Goal: Book appointment/travel/reservation

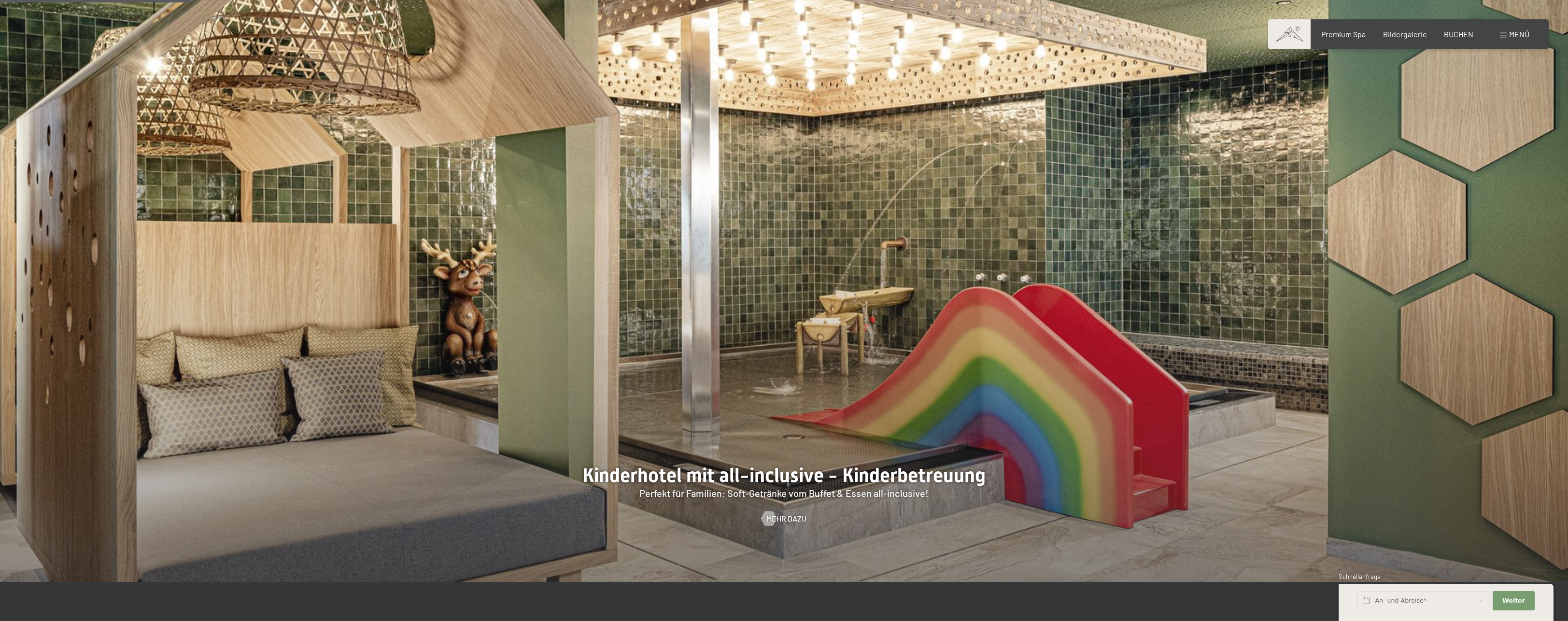
scroll to position [1450, 0]
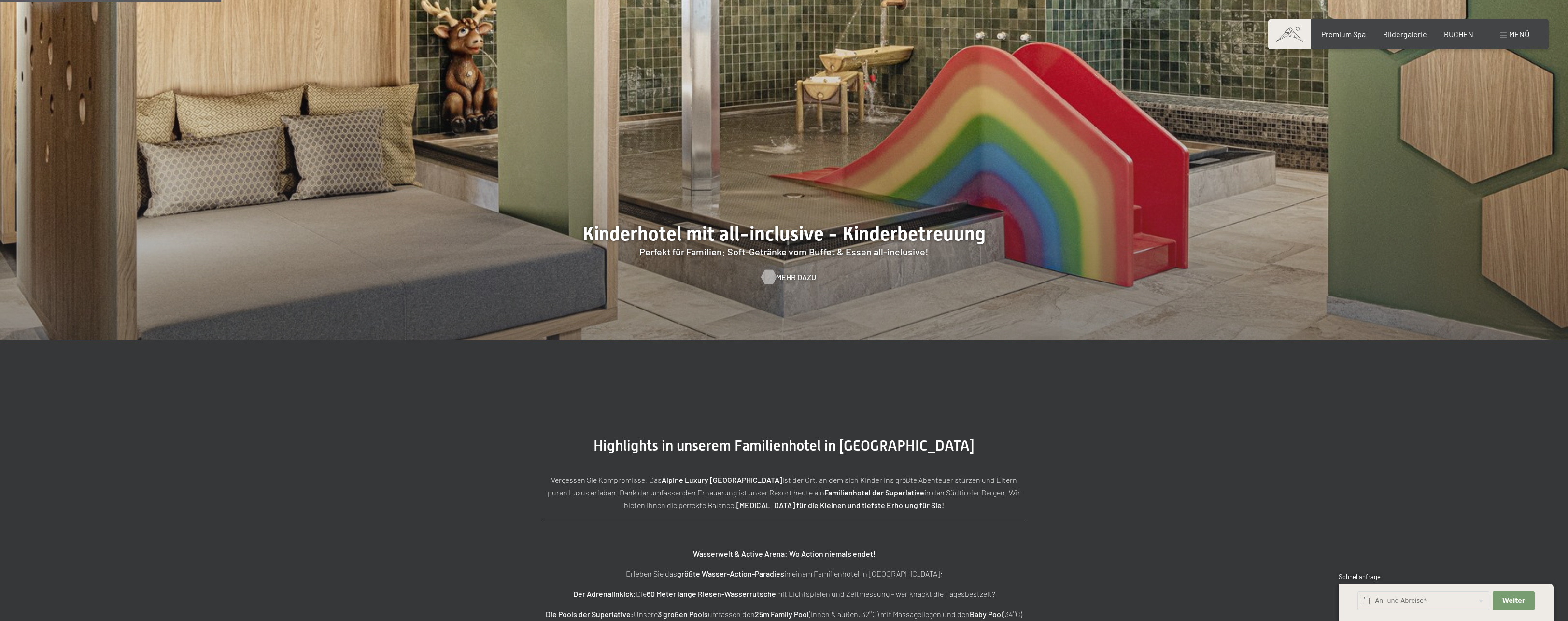
click at [787, 276] on span "Mehr dazu" at bounding box center [796, 278] width 40 height 11
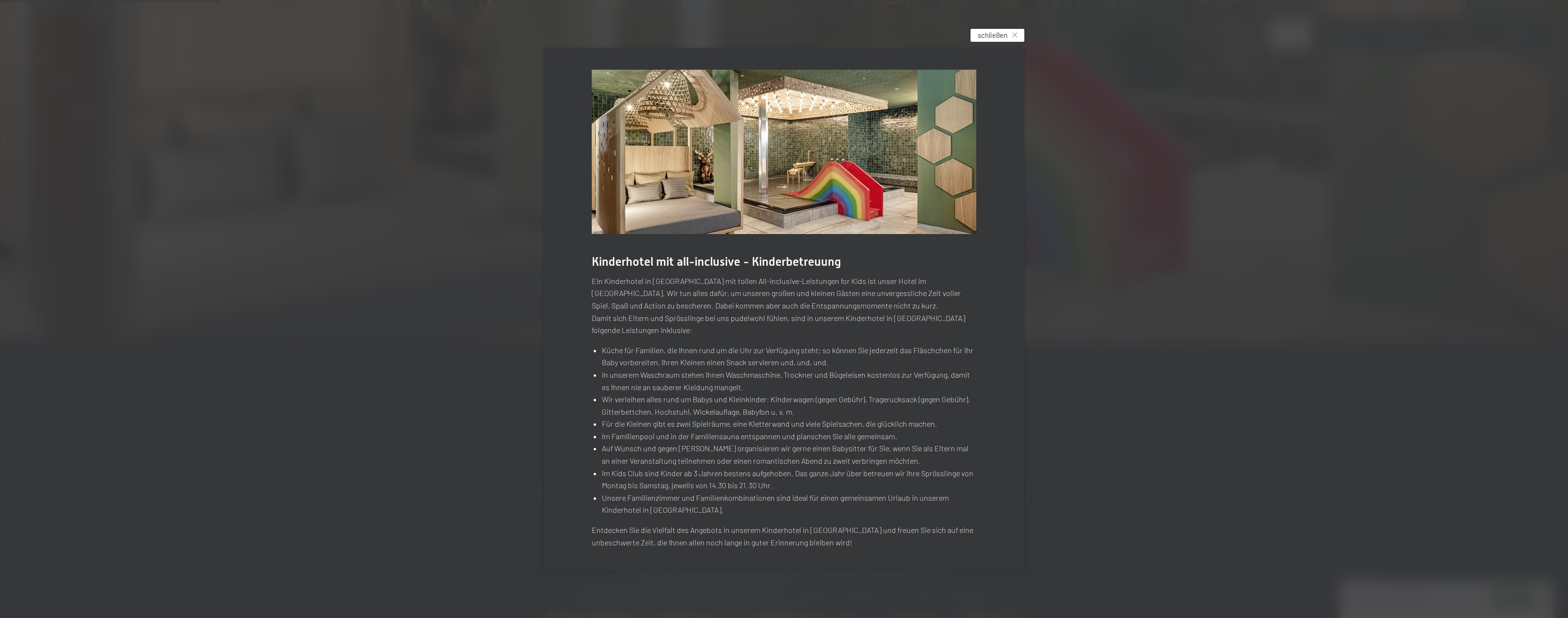
click at [982, 39] on span "schließen" at bounding box center [993, 35] width 30 height 10
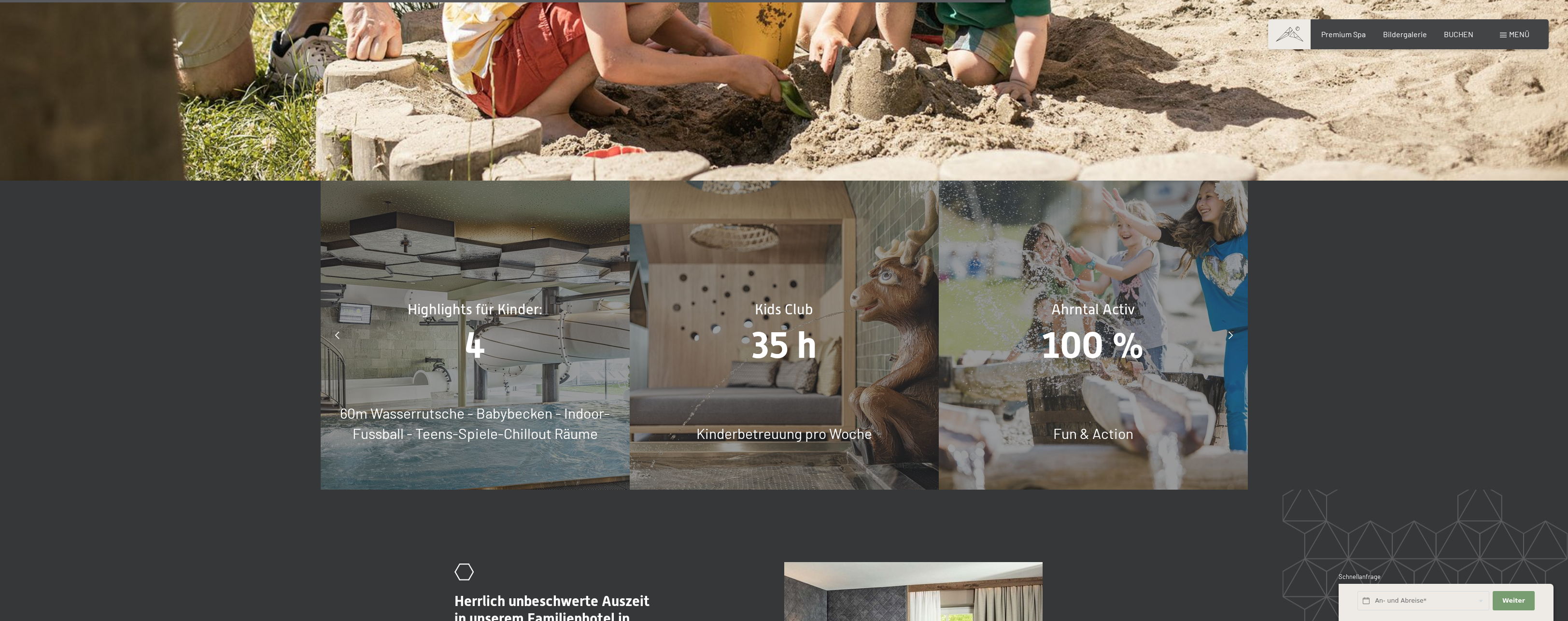
scroll to position [6715, 0]
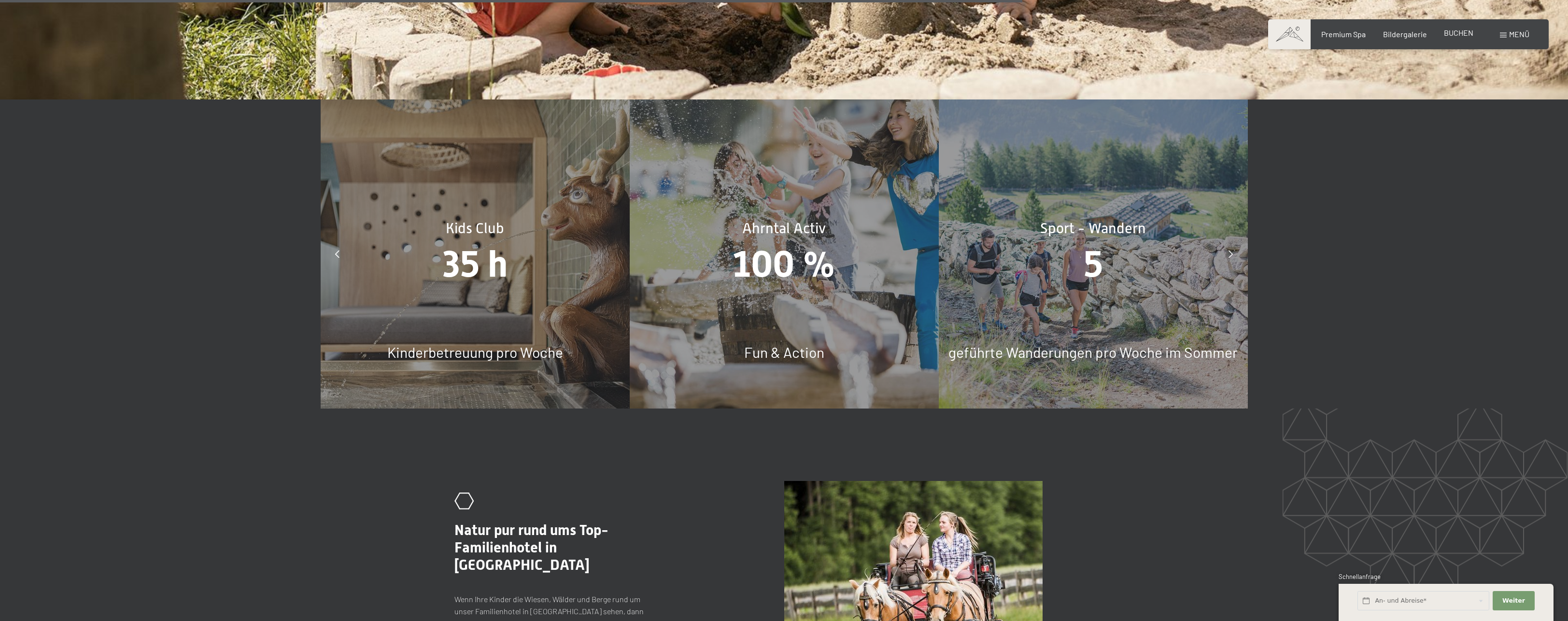
click at [1457, 34] on span "BUCHEN" at bounding box center [1459, 33] width 29 height 9
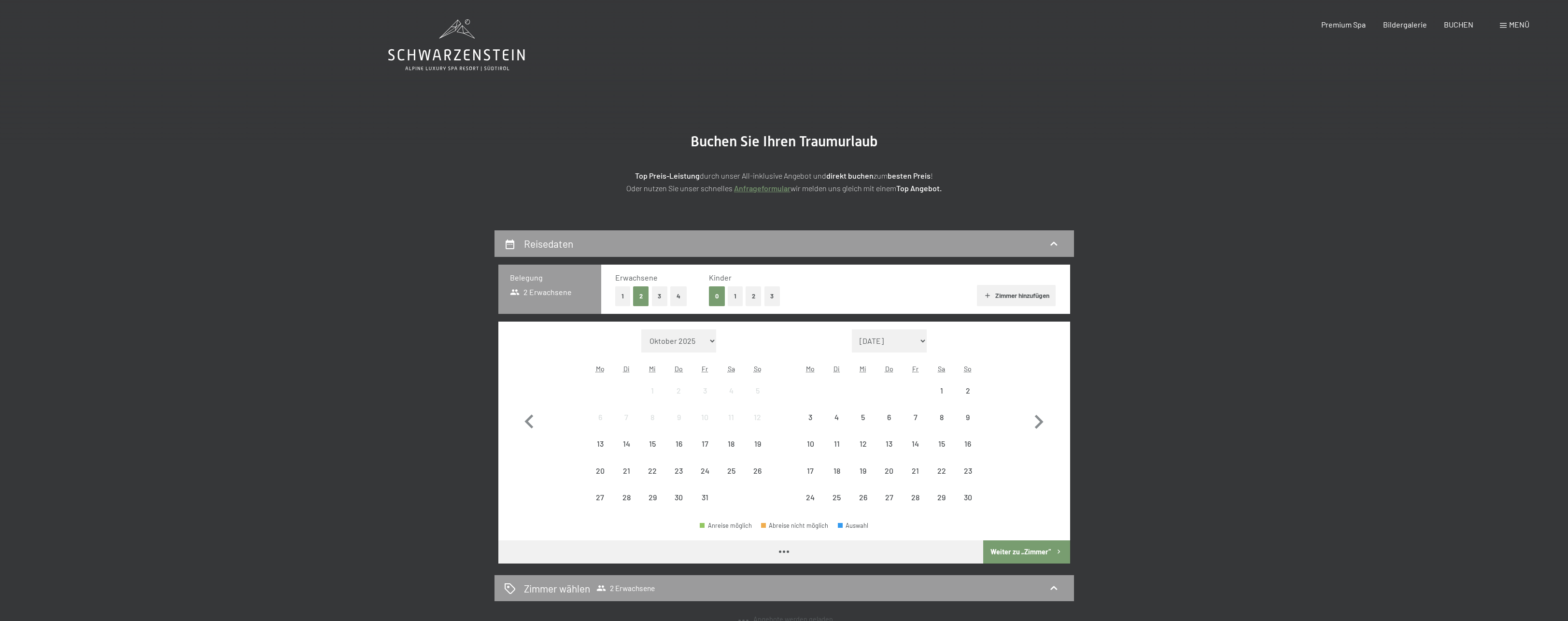
click at [558, 385] on div "Monat/Jahr Oktober 2025 November 2025 Dezember 2025 Januar 2026 Februar 2026 Mä…" at bounding box center [784, 420] width 538 height 181
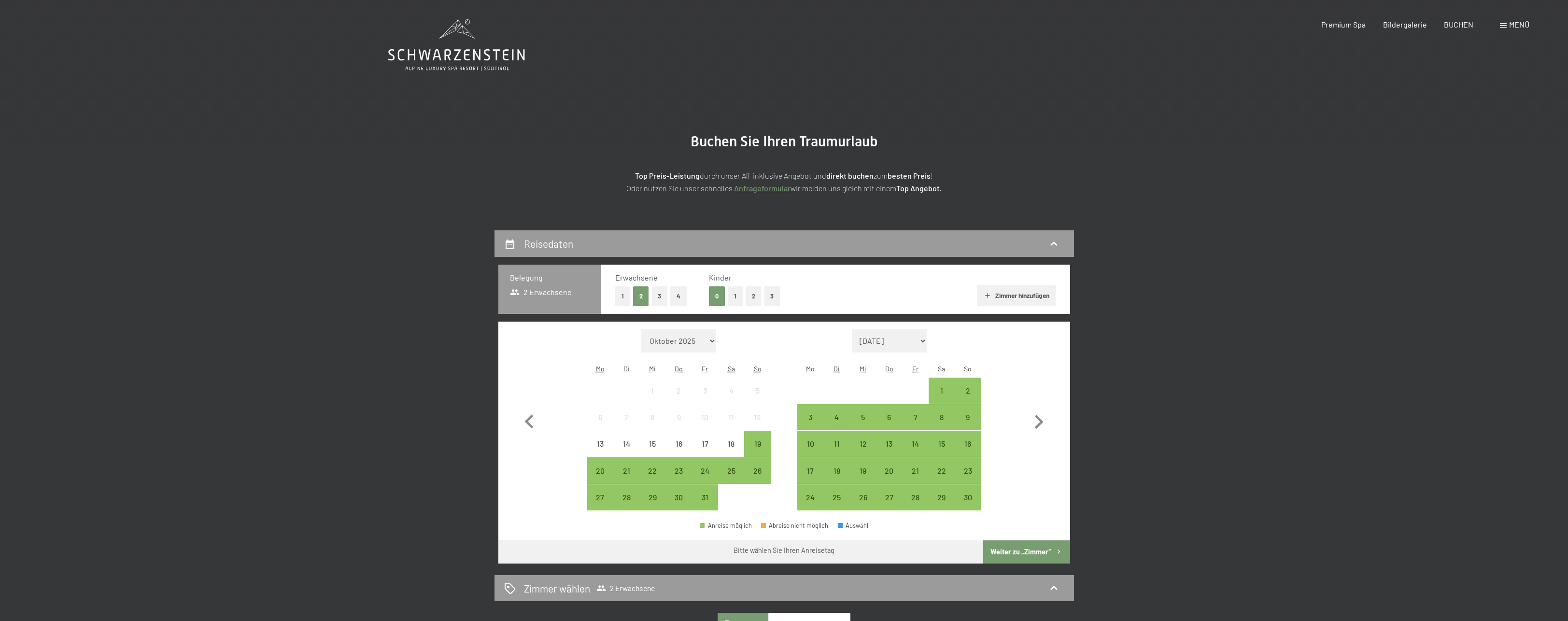
click at [1018, 414] on div "Monat/Jahr Oktober 2025 November 2025 Dezember 2025 Januar 2026 Februar 2026 Mä…" at bounding box center [784, 420] width 538 height 181
click at [1033, 419] on icon "button" at bounding box center [1039, 423] width 28 height 28
select select "2025-11-01"
select select "2025-12-01"
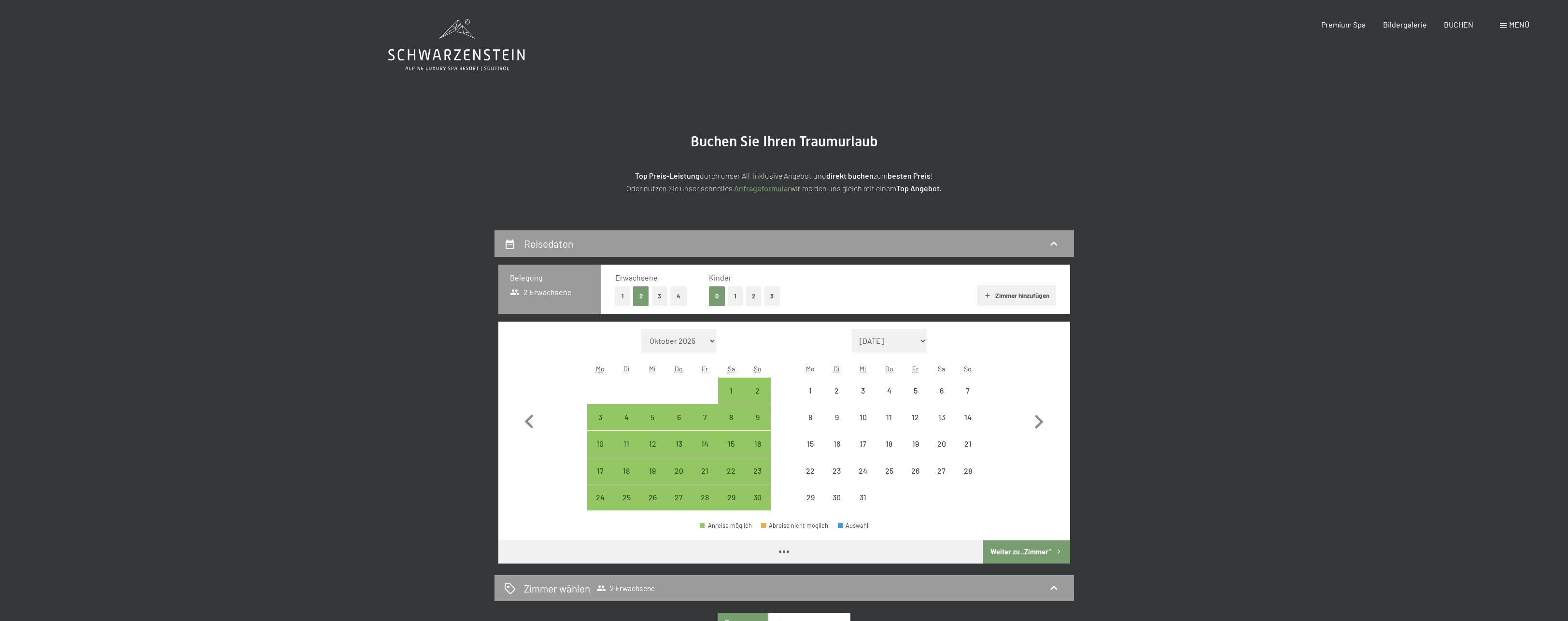
click at [737, 293] on button "1" at bounding box center [735, 297] width 15 height 20
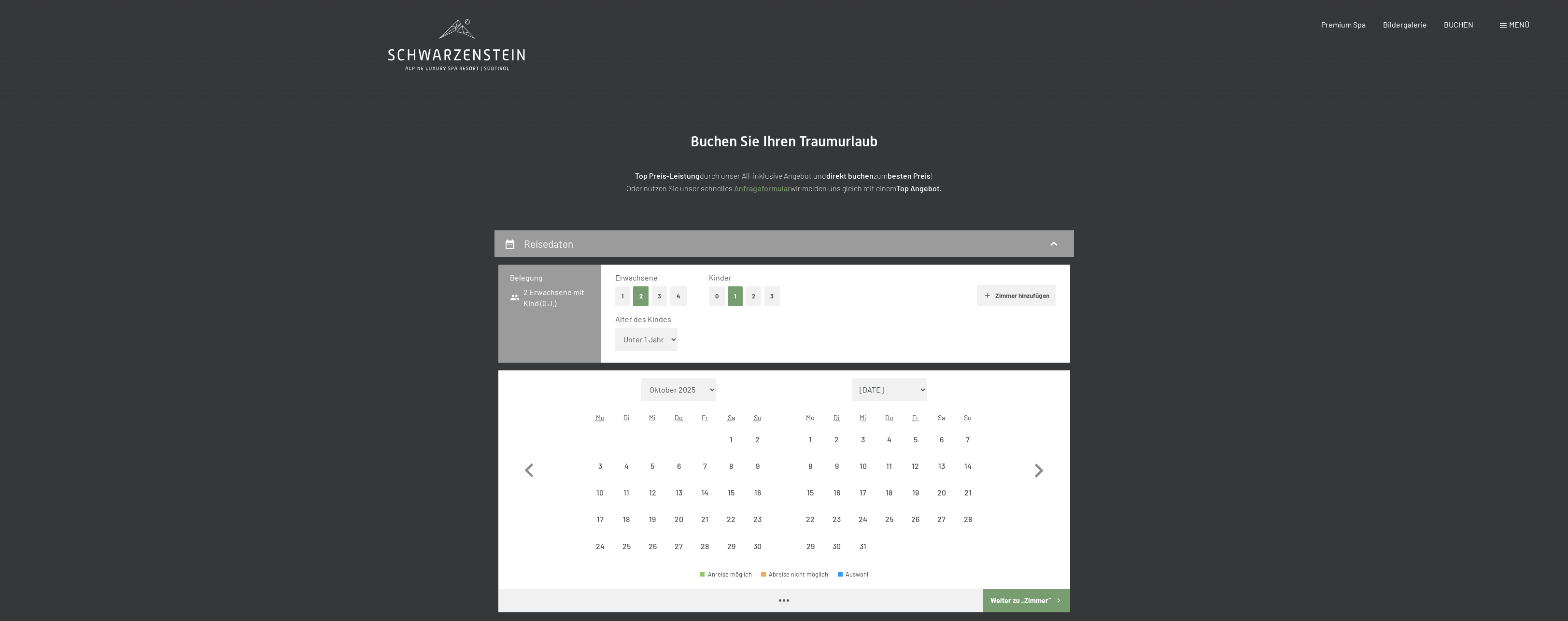
select select "2025-11-01"
select select "2025-12-01"
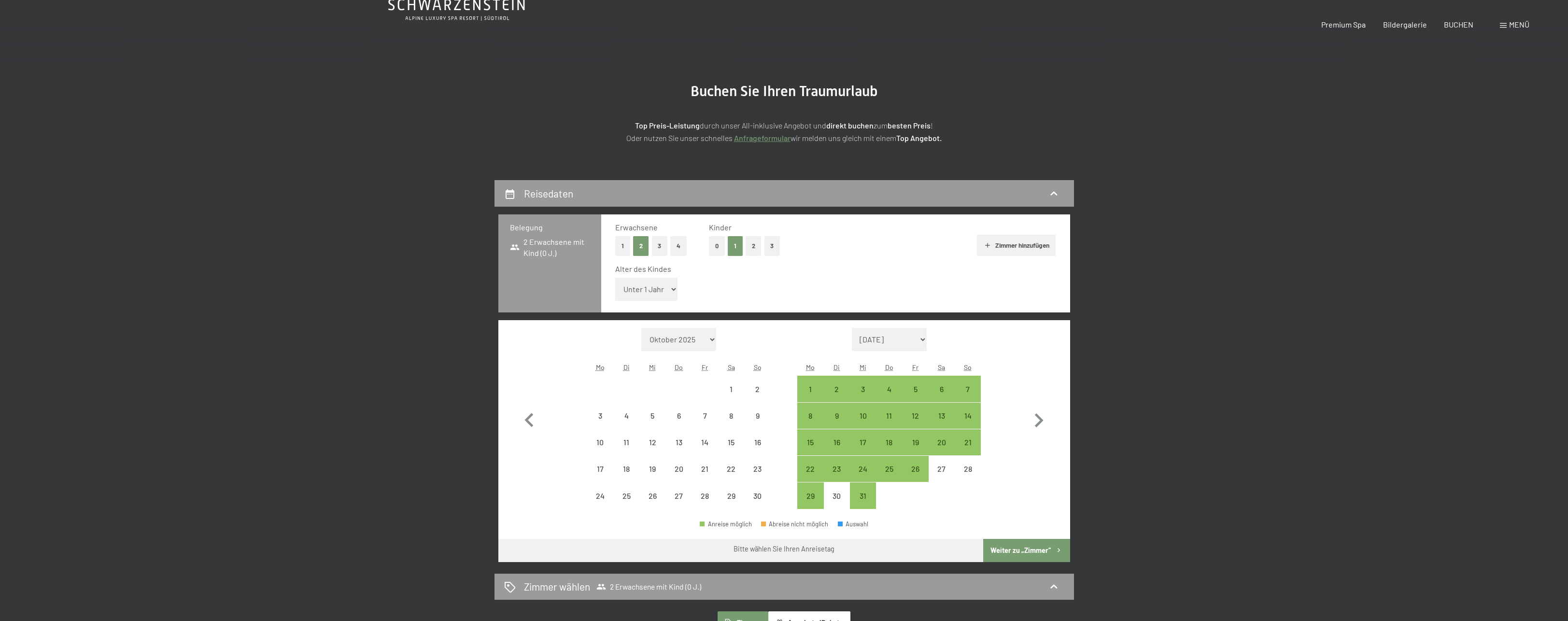
select select "2025-11-01"
select select "2025-12-01"
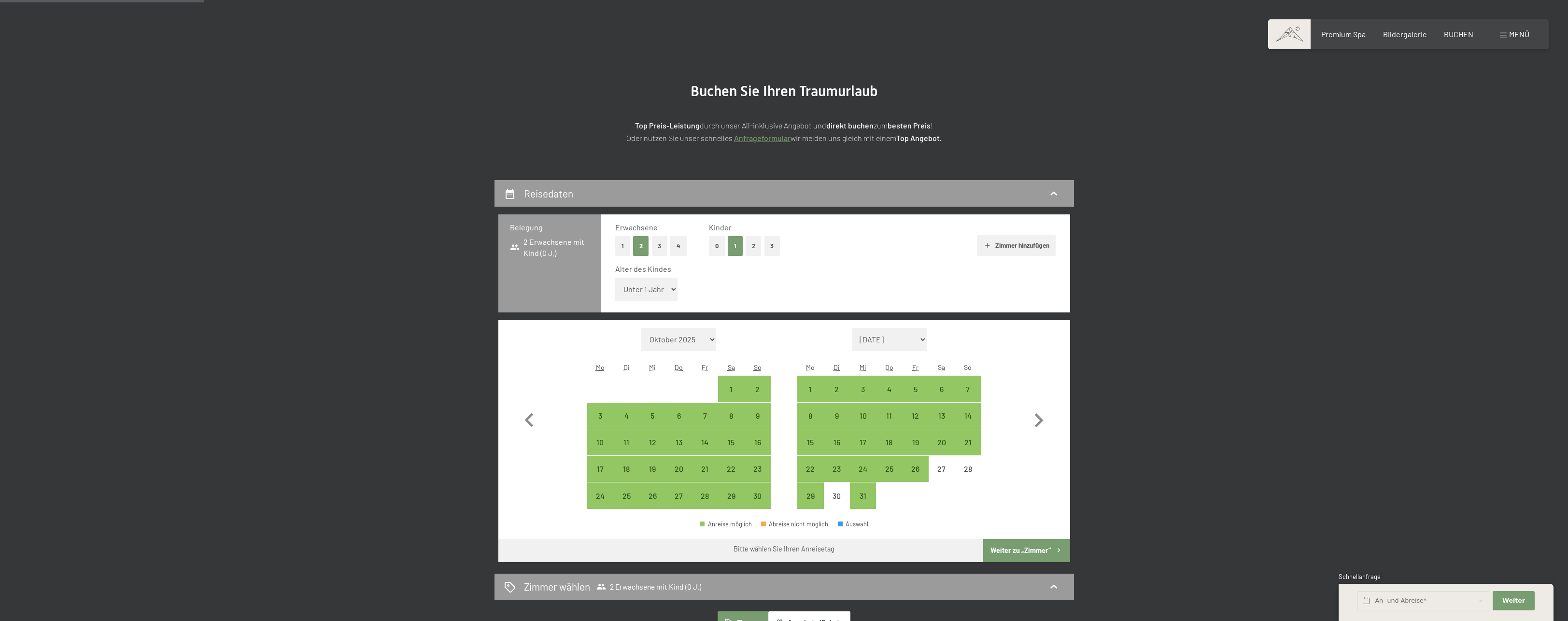
scroll to position [145, 0]
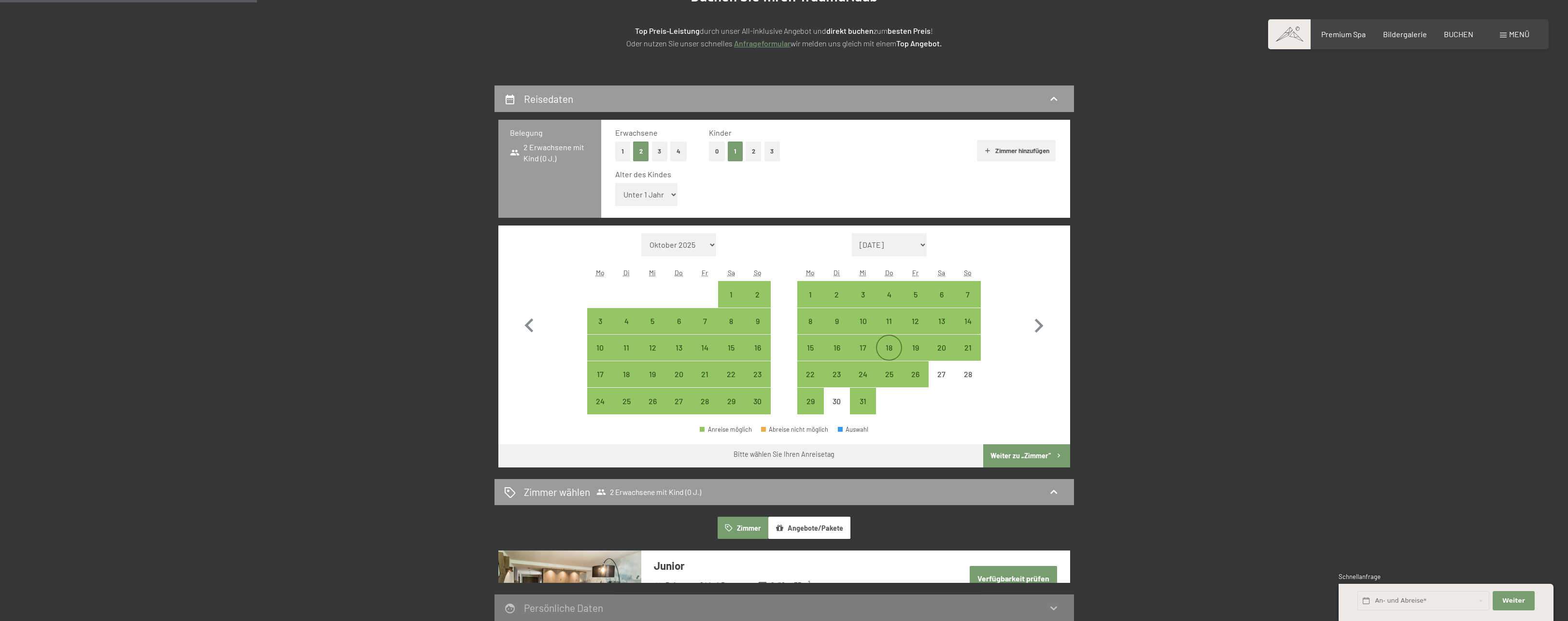
click at [894, 346] on div "18" at bounding box center [889, 356] width 24 height 24
select select "2025-11-01"
select select "2025-12-01"
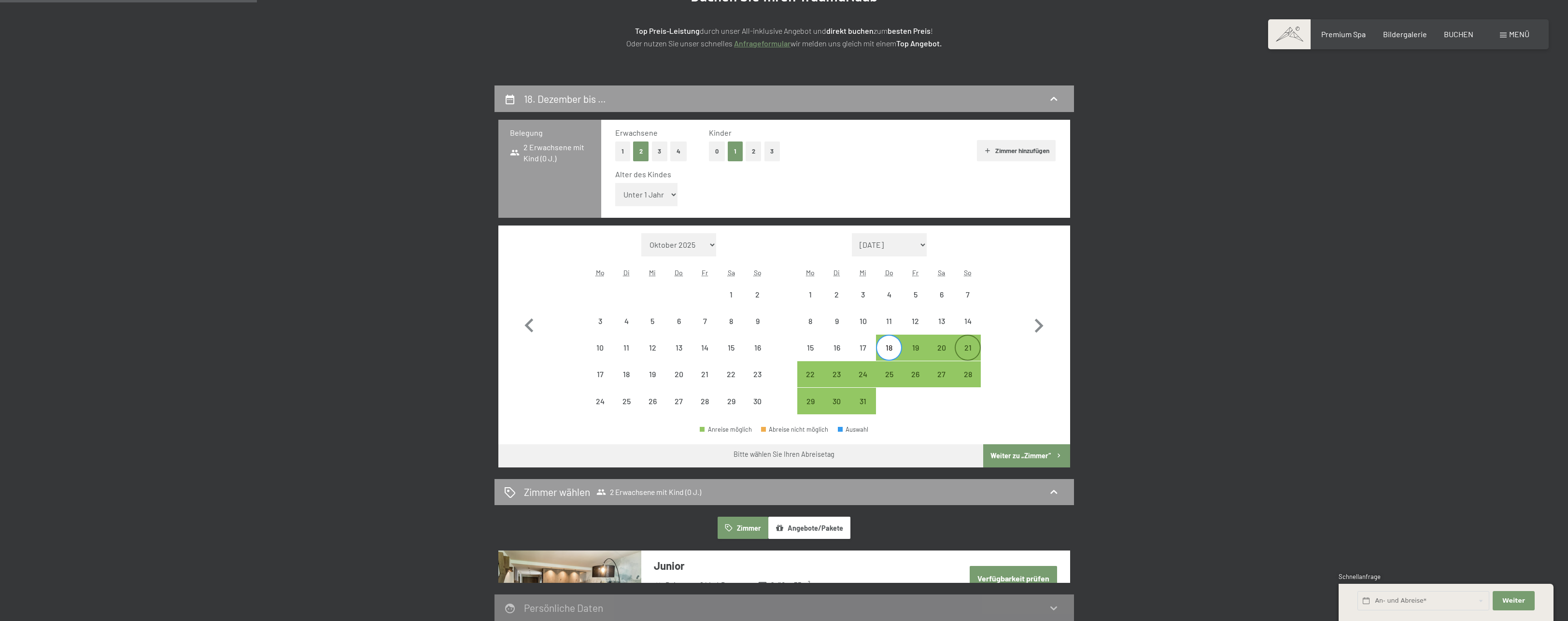
click at [962, 350] on div "21" at bounding box center [967, 356] width 24 height 24
select select "2025-11-01"
select select "2025-12-01"
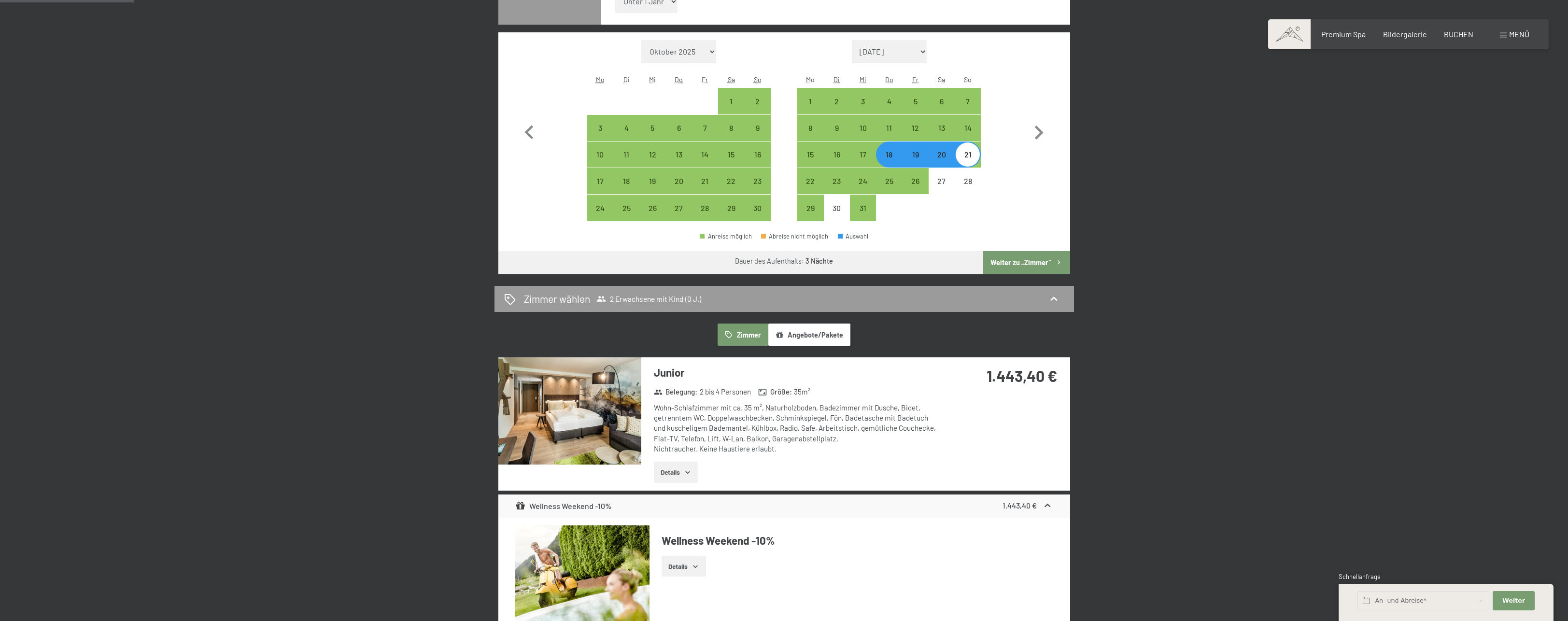
scroll to position [532, 0]
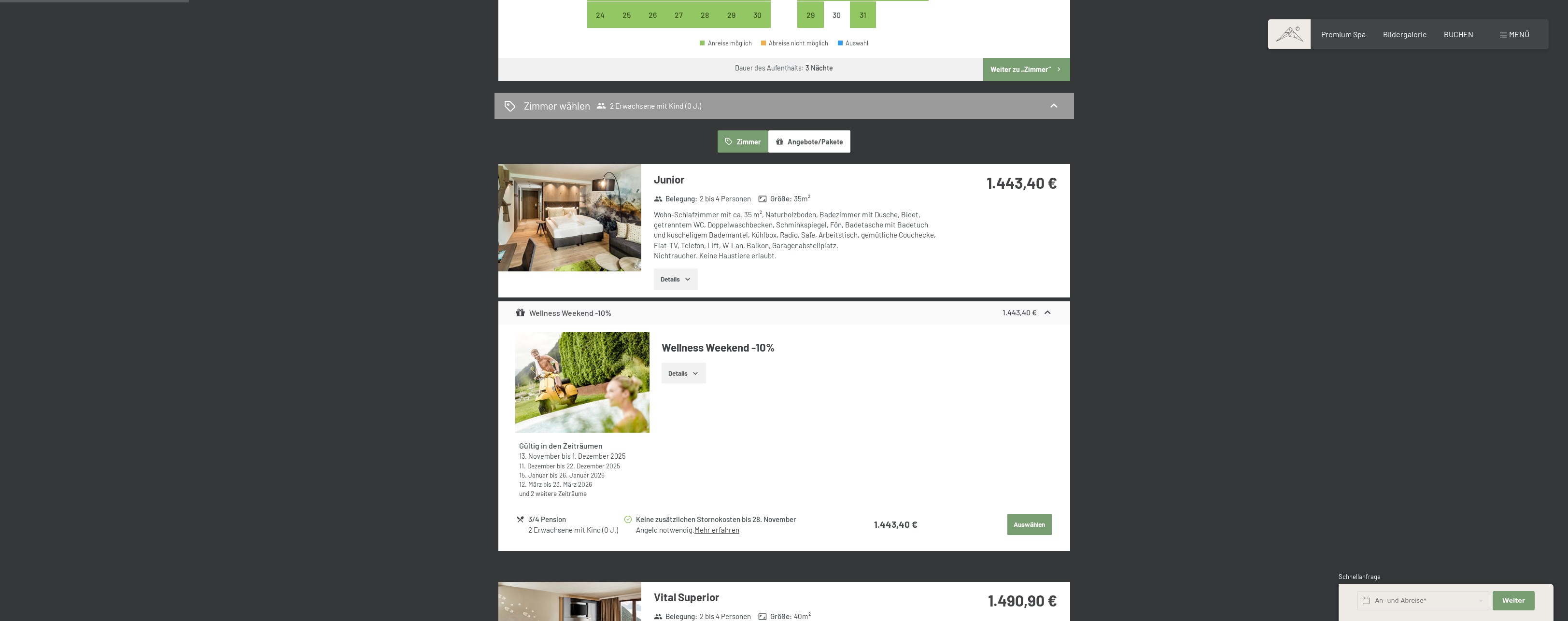
click at [676, 281] on button "Details" at bounding box center [676, 278] width 44 height 21
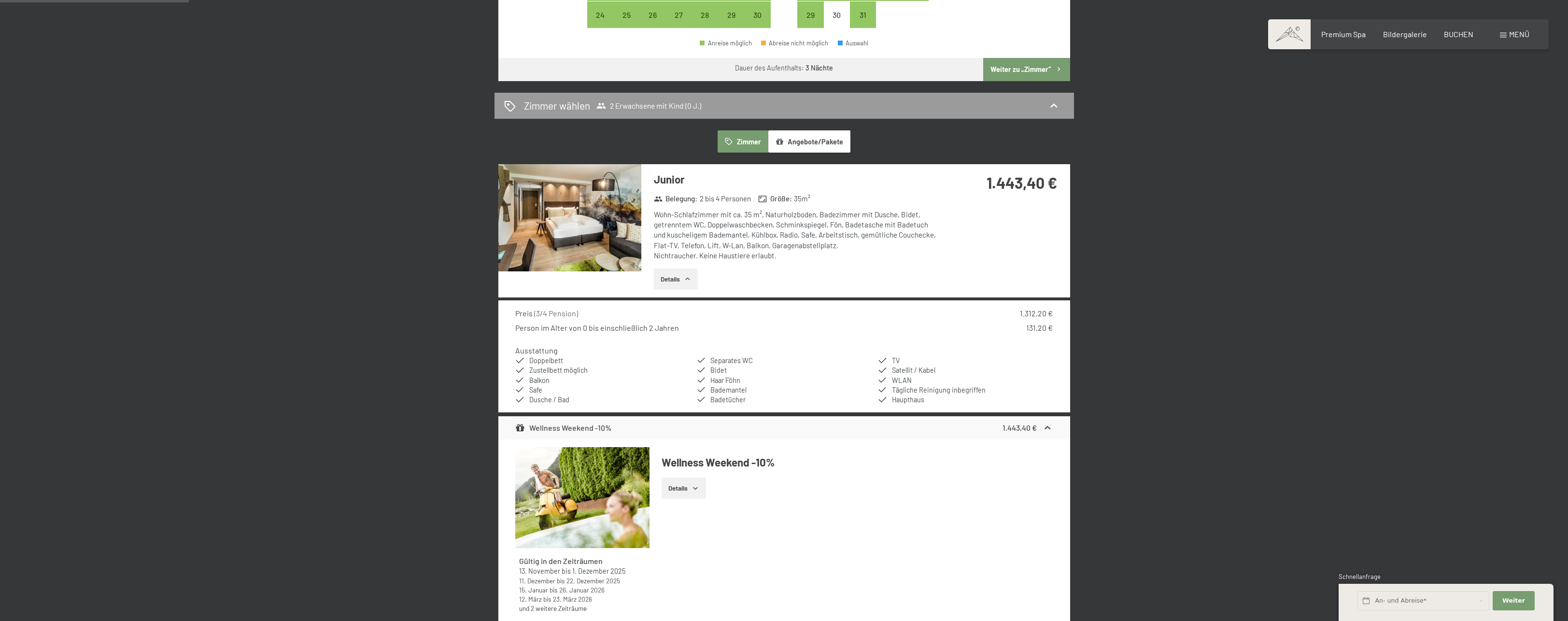
click at [565, 224] on img at bounding box center [570, 218] width 143 height 107
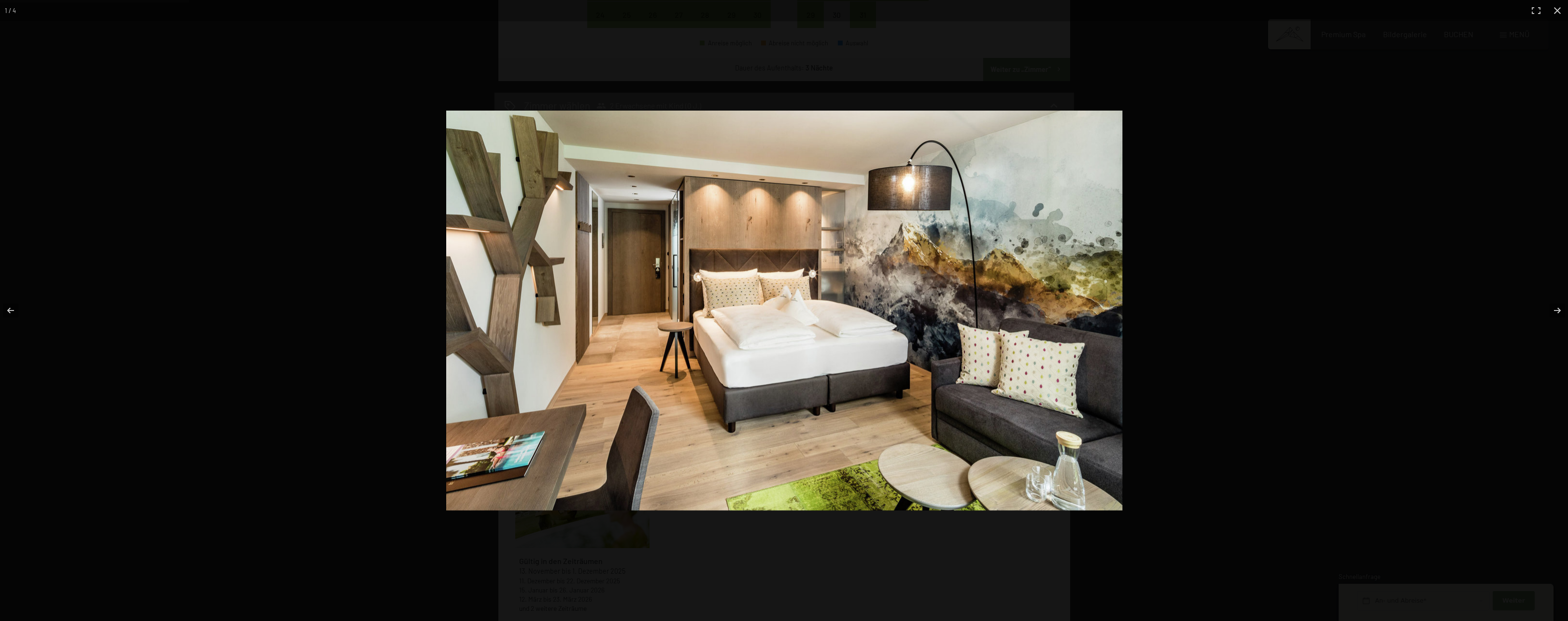
scroll to position [1075, 0]
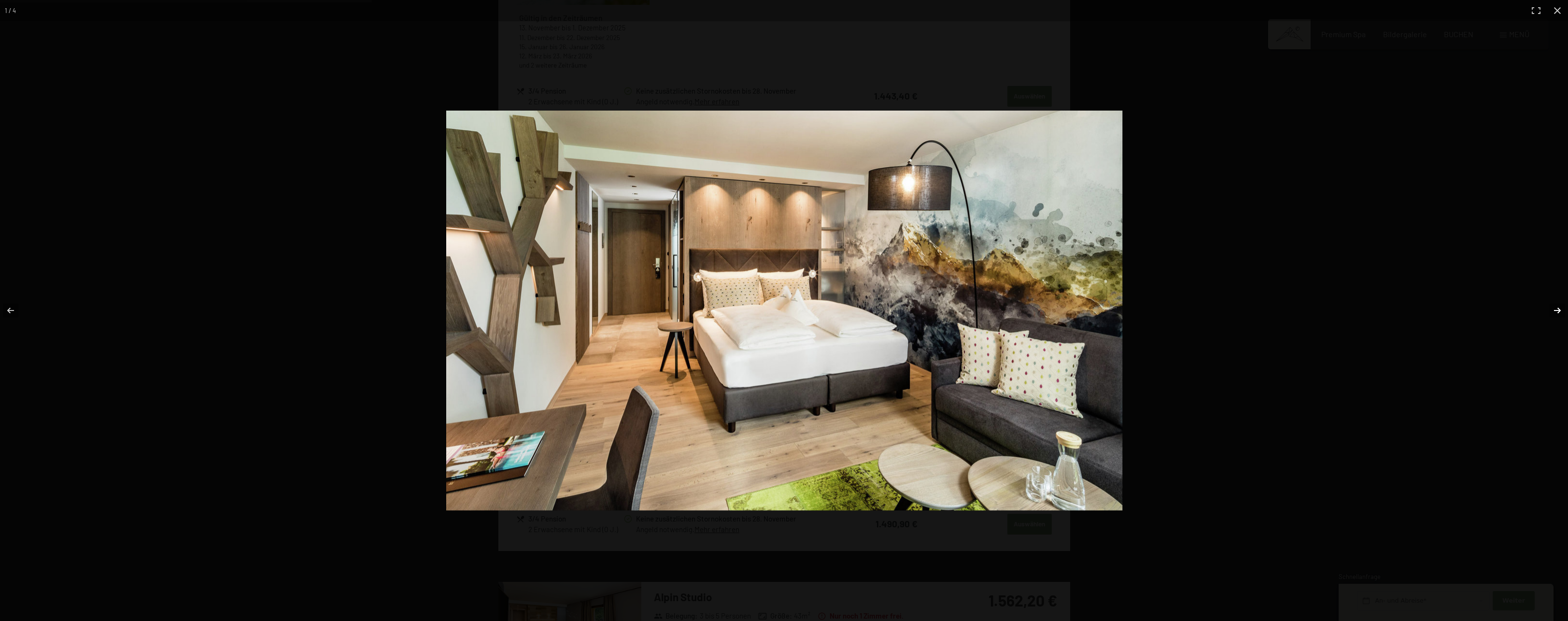
click at [1556, 309] on button "button" at bounding box center [1552, 311] width 34 height 48
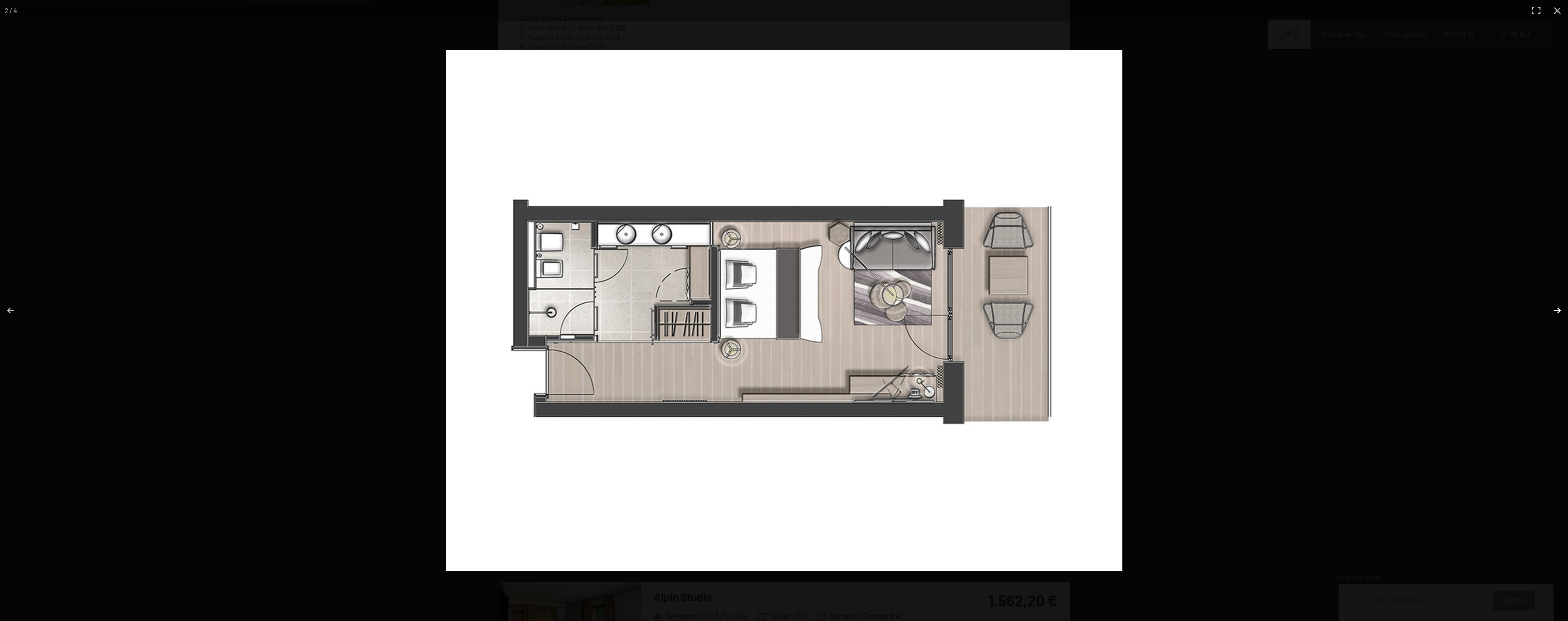
click at [1552, 309] on button "button" at bounding box center [1552, 311] width 34 height 48
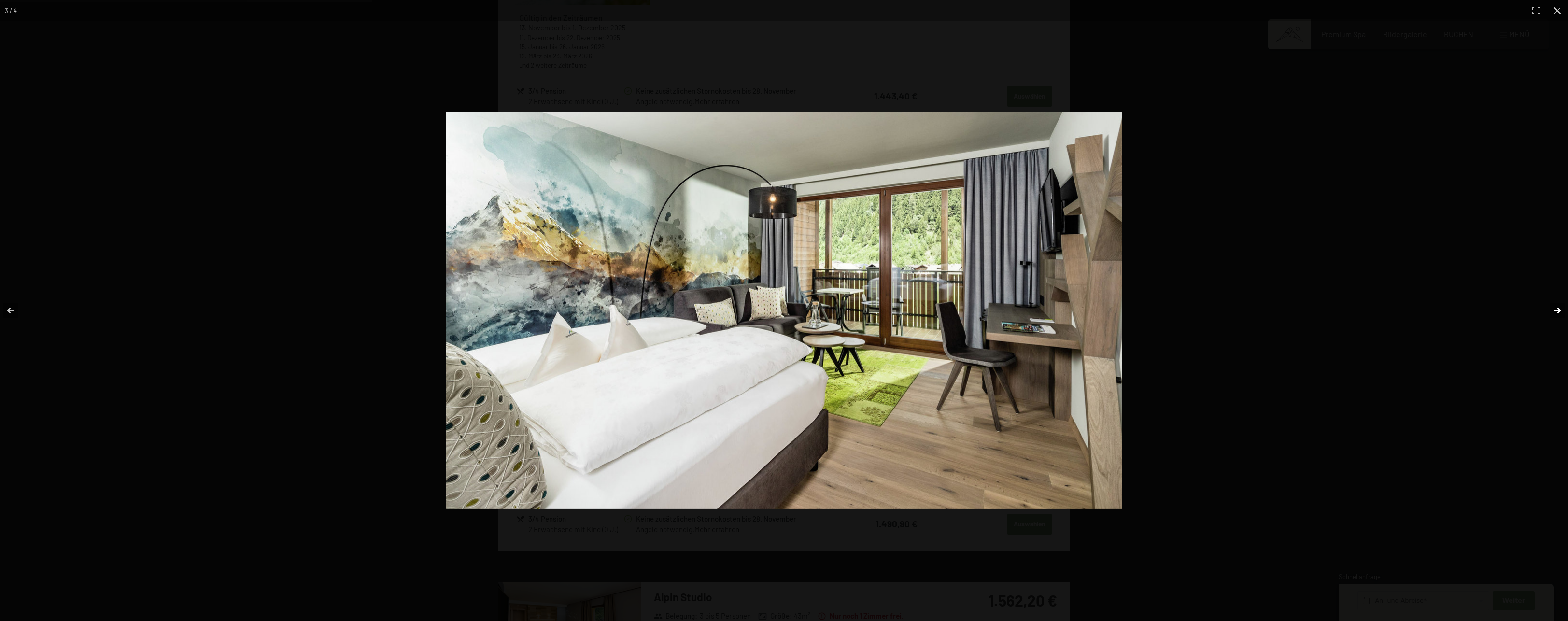
click at [1552, 309] on button "button" at bounding box center [1552, 311] width 34 height 48
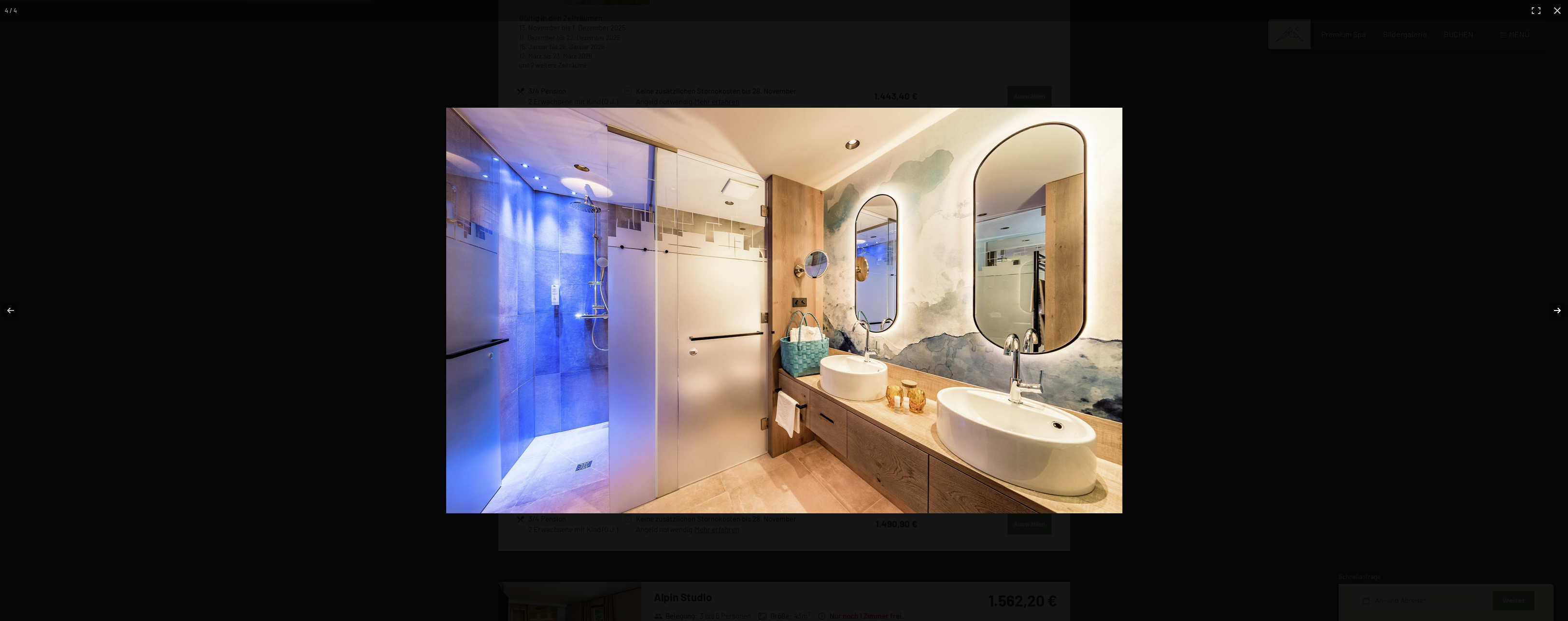
click at [1552, 309] on button "button" at bounding box center [1552, 311] width 34 height 48
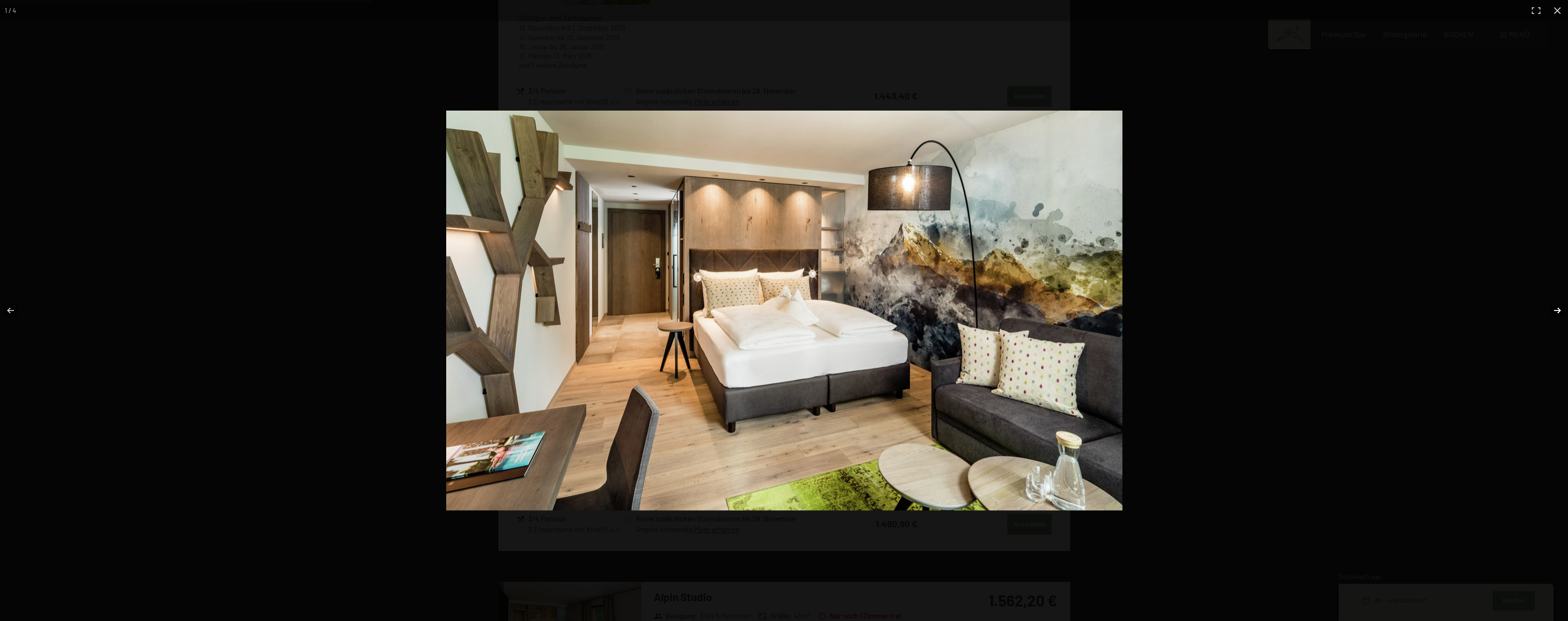
click at [1552, 309] on button "button" at bounding box center [1552, 311] width 34 height 48
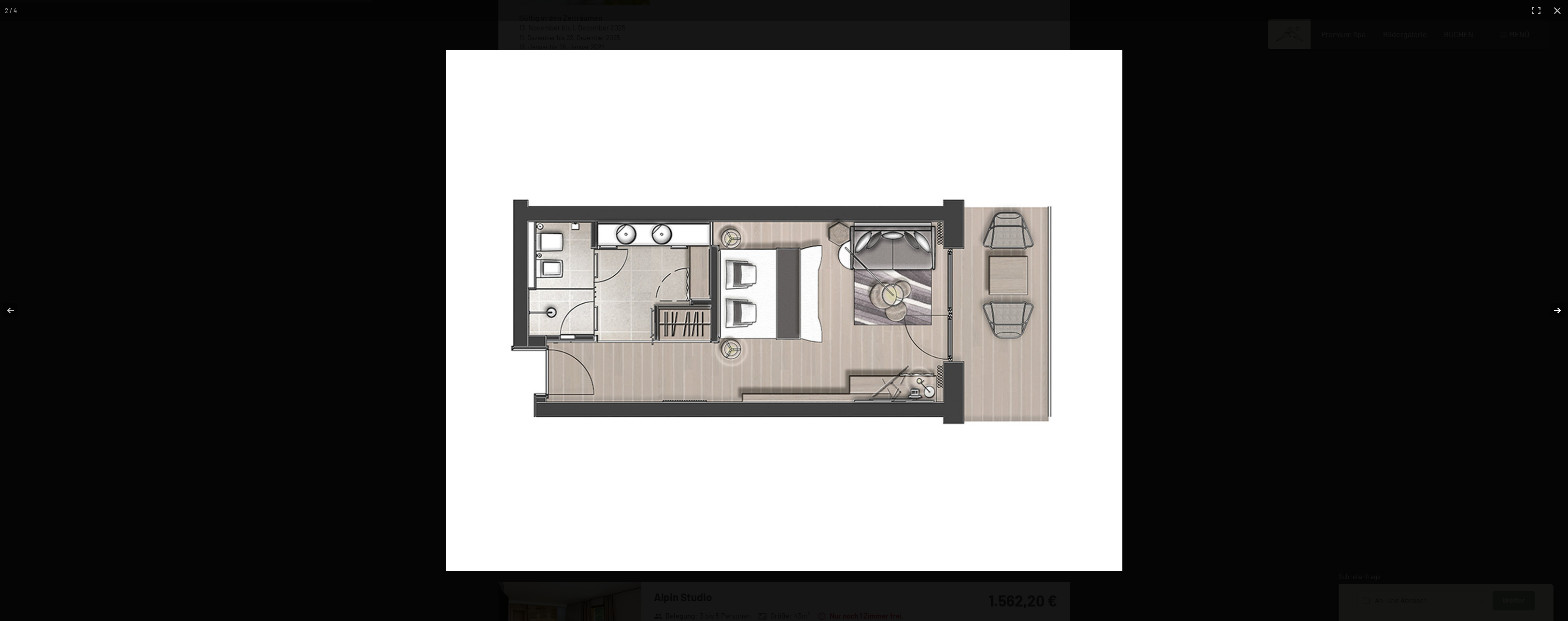
click at [1557, 312] on button "button" at bounding box center [1552, 311] width 34 height 48
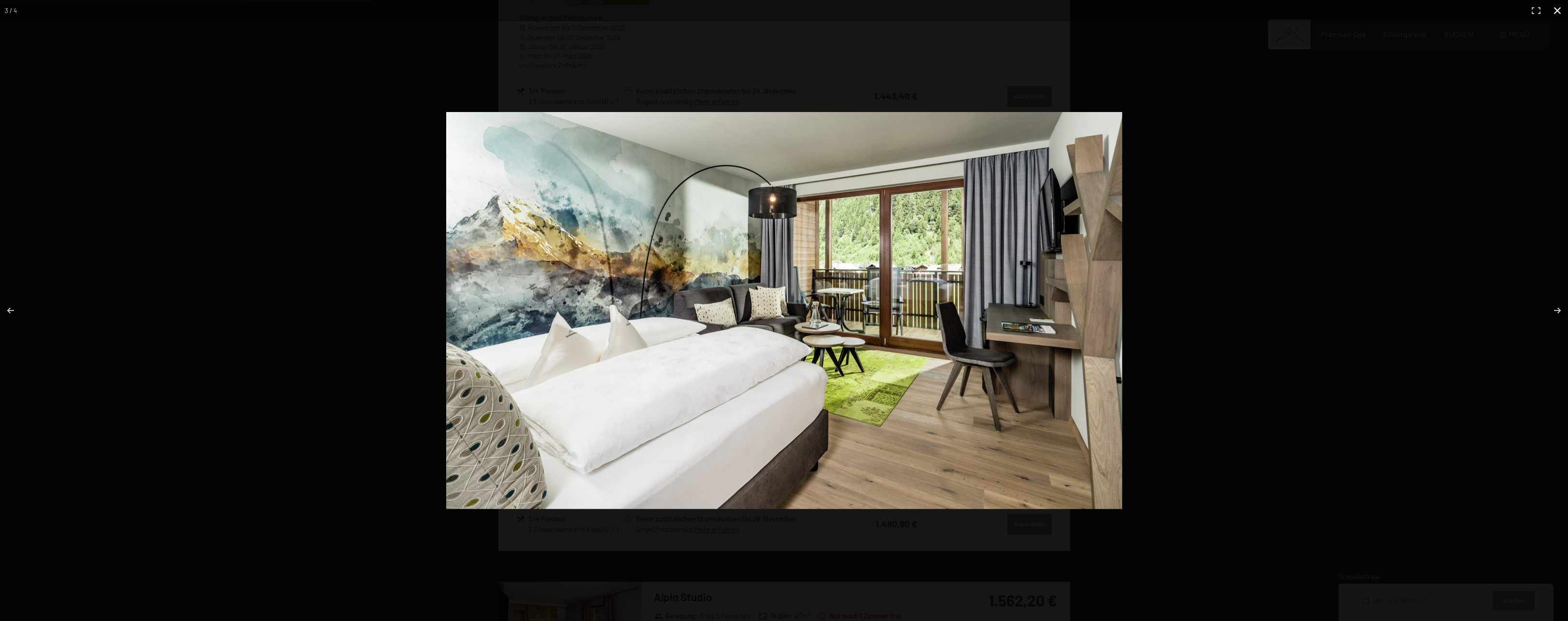
click at [1557, 17] on button "button" at bounding box center [1557, 10] width 21 height 21
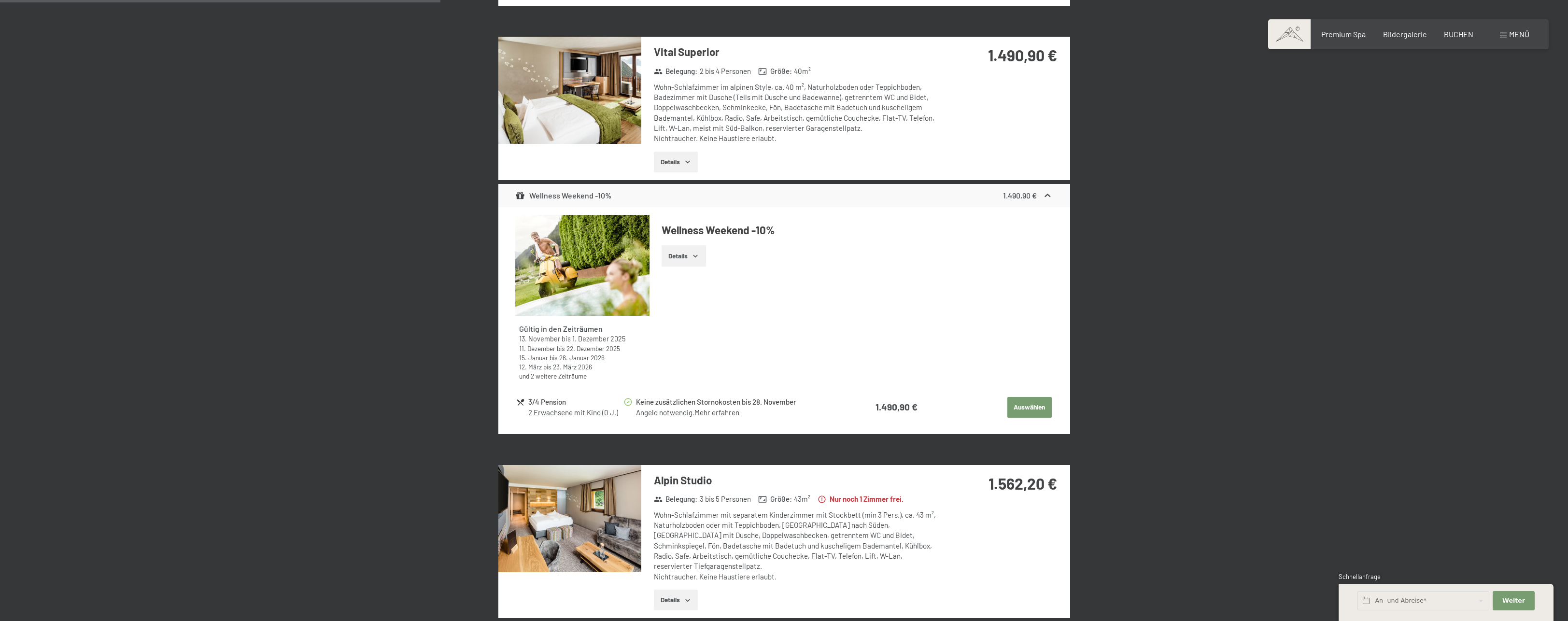
scroll to position [1364, 0]
